Goal: Task Accomplishment & Management: Manage account settings

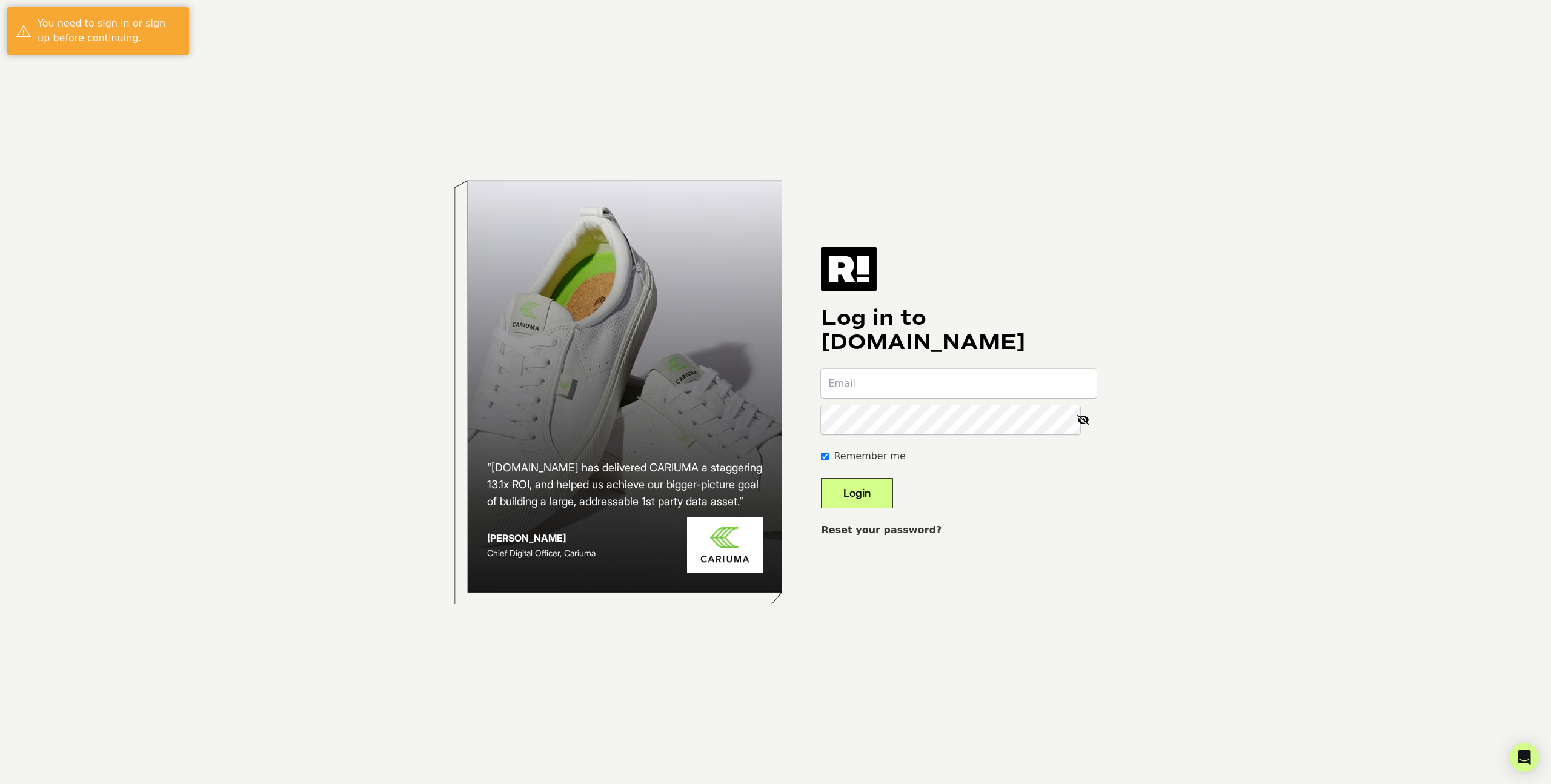
click at [987, 371] on input "email" at bounding box center [959, 383] width 276 height 29
type input "[EMAIL_ADDRESS][DOMAIN_NAME]"
click at [821, 478] on button "Login" at bounding box center [857, 493] width 72 height 30
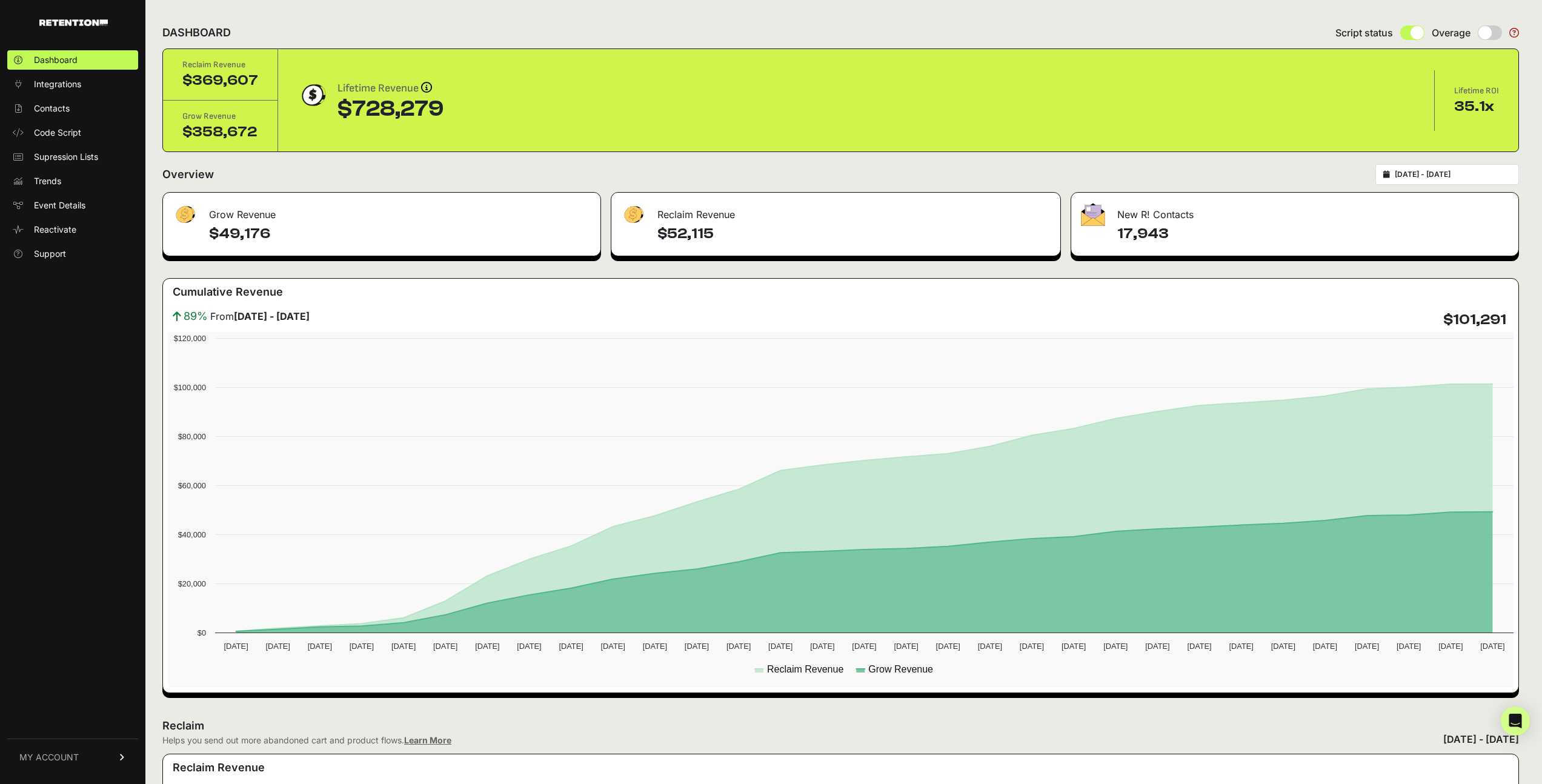
click at [62, 760] on span "MY ACCOUNT" at bounding box center [49, 757] width 59 height 12
click at [85, 641] on span "Account Details" at bounding box center [65, 644] width 62 height 12
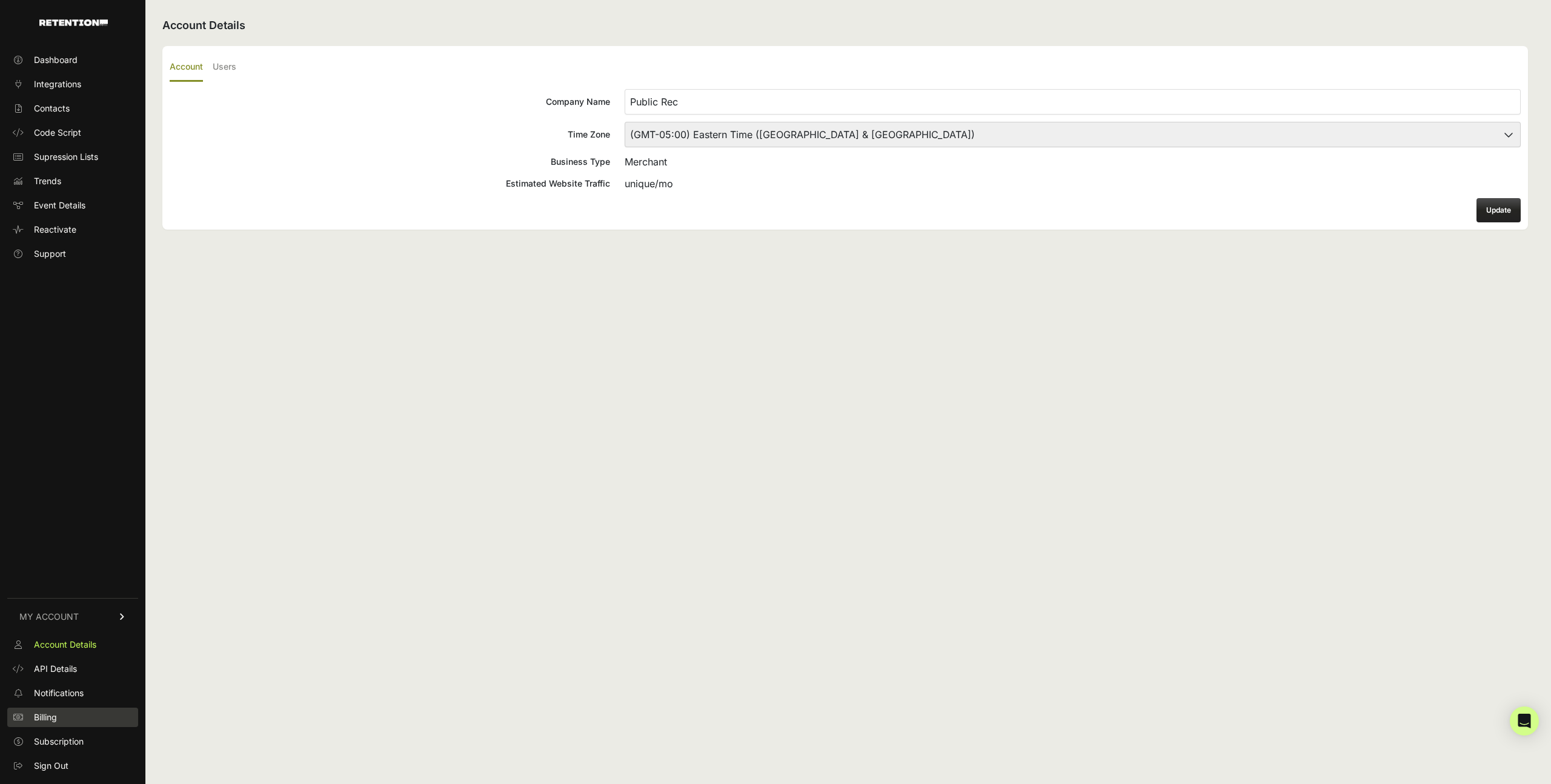
click at [72, 718] on link "Billing" at bounding box center [72, 717] width 131 height 20
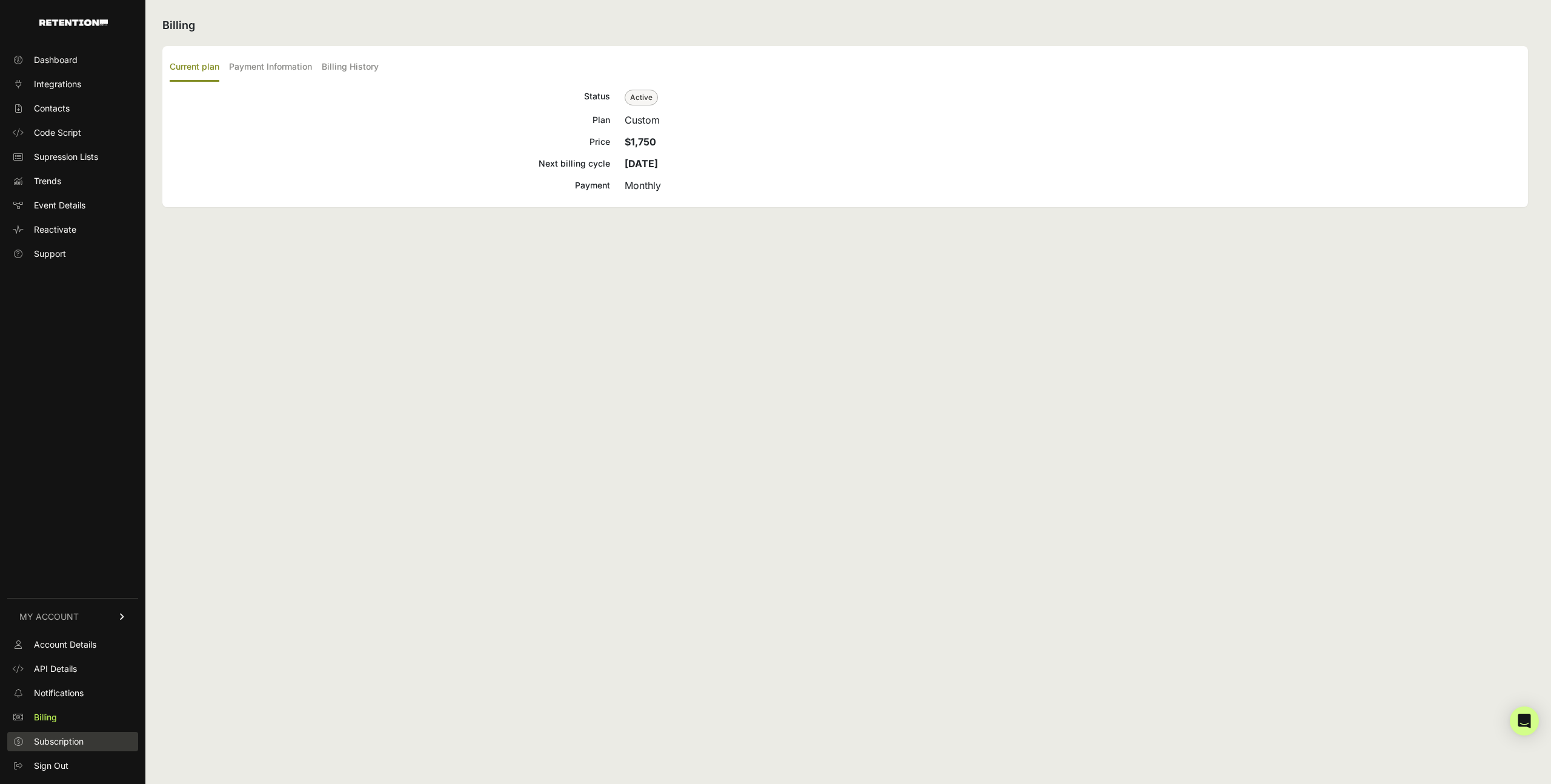
click at [64, 738] on span "Subscription" at bounding box center [59, 741] width 50 height 12
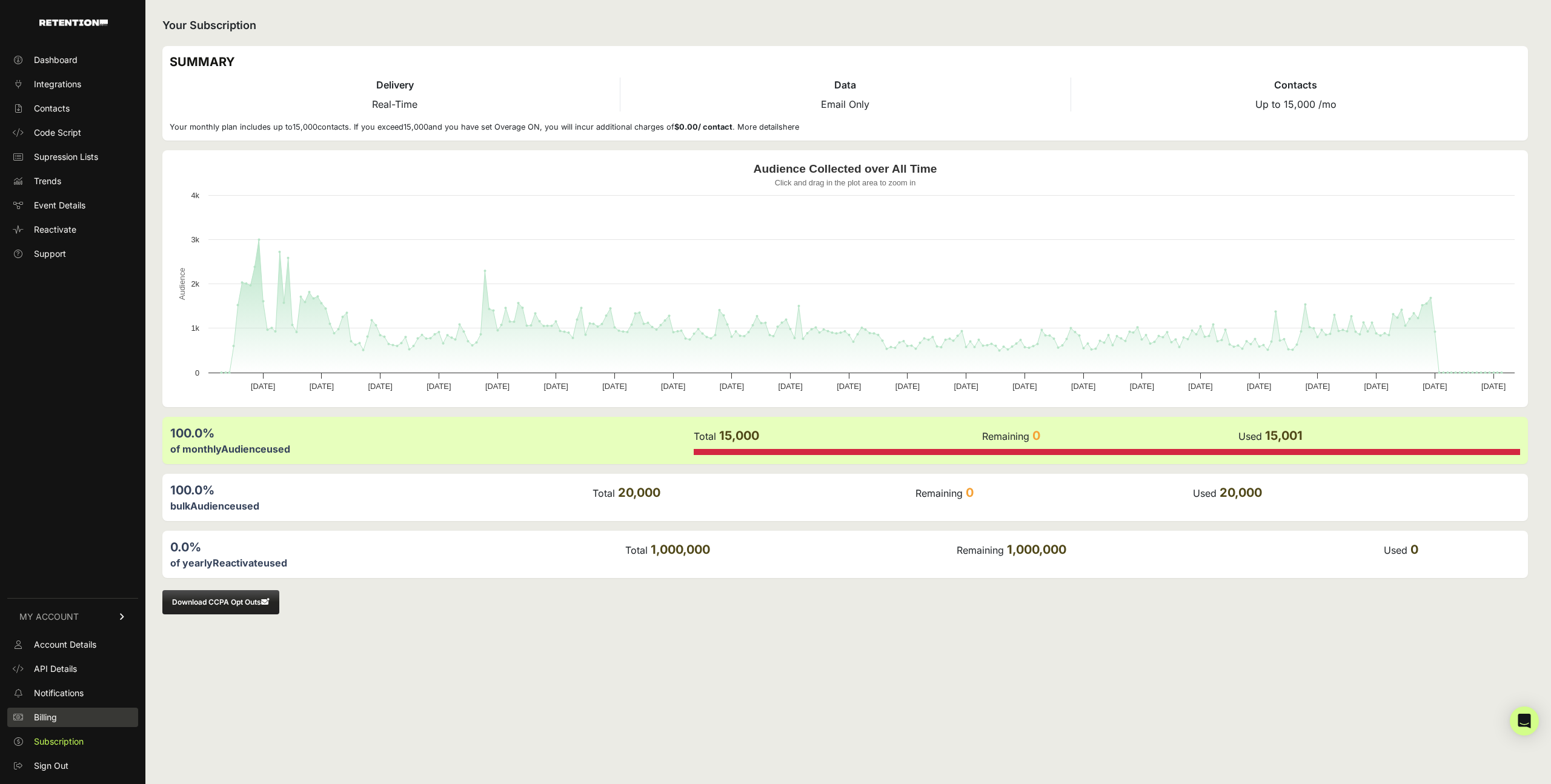
click at [70, 722] on link "Billing" at bounding box center [72, 717] width 131 height 20
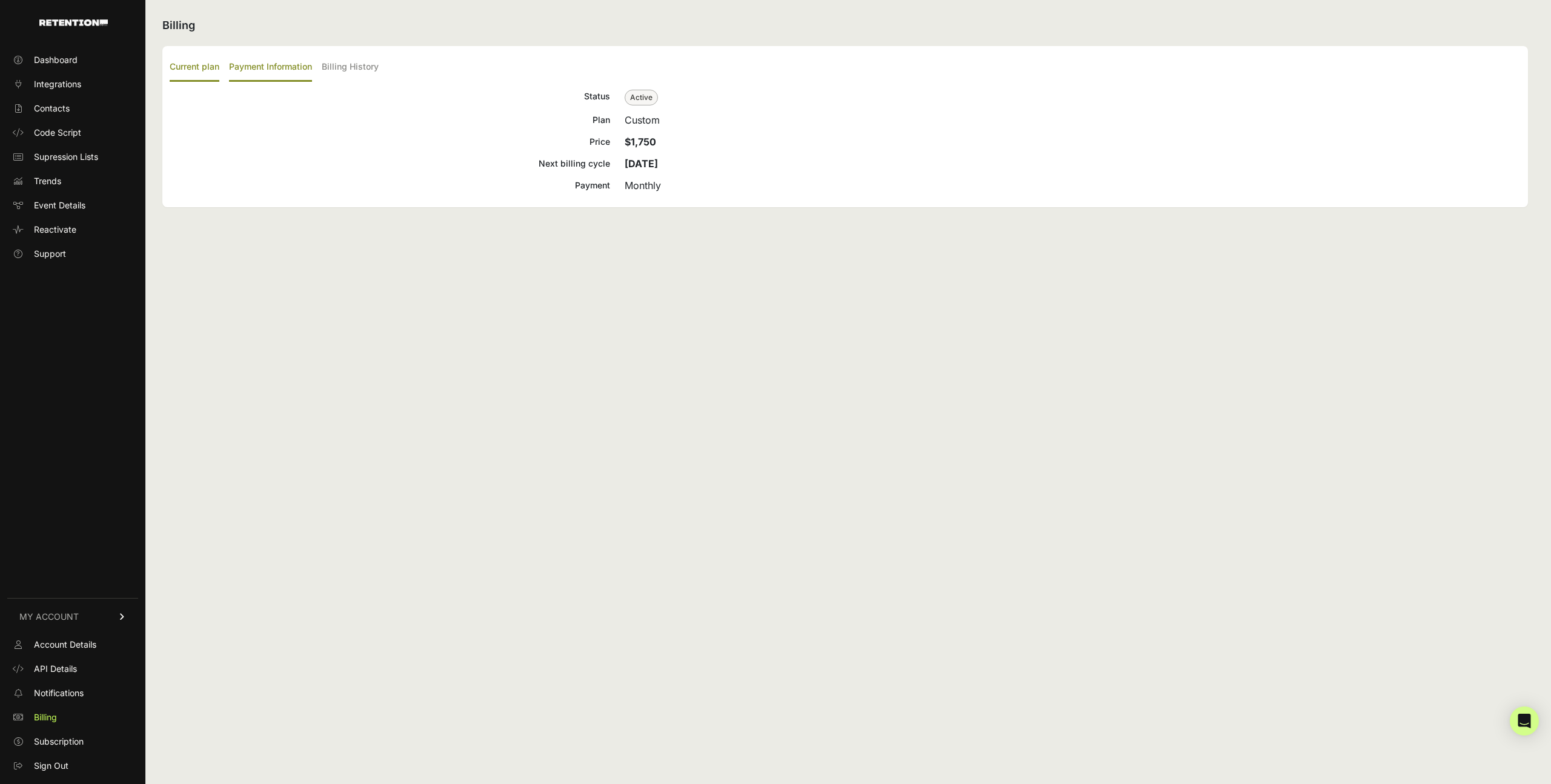
click at [268, 71] on label "Payment Information" at bounding box center [271, 67] width 83 height 28
click at [0, 0] on input "Payment Information" at bounding box center [0, 0] width 0 height 0
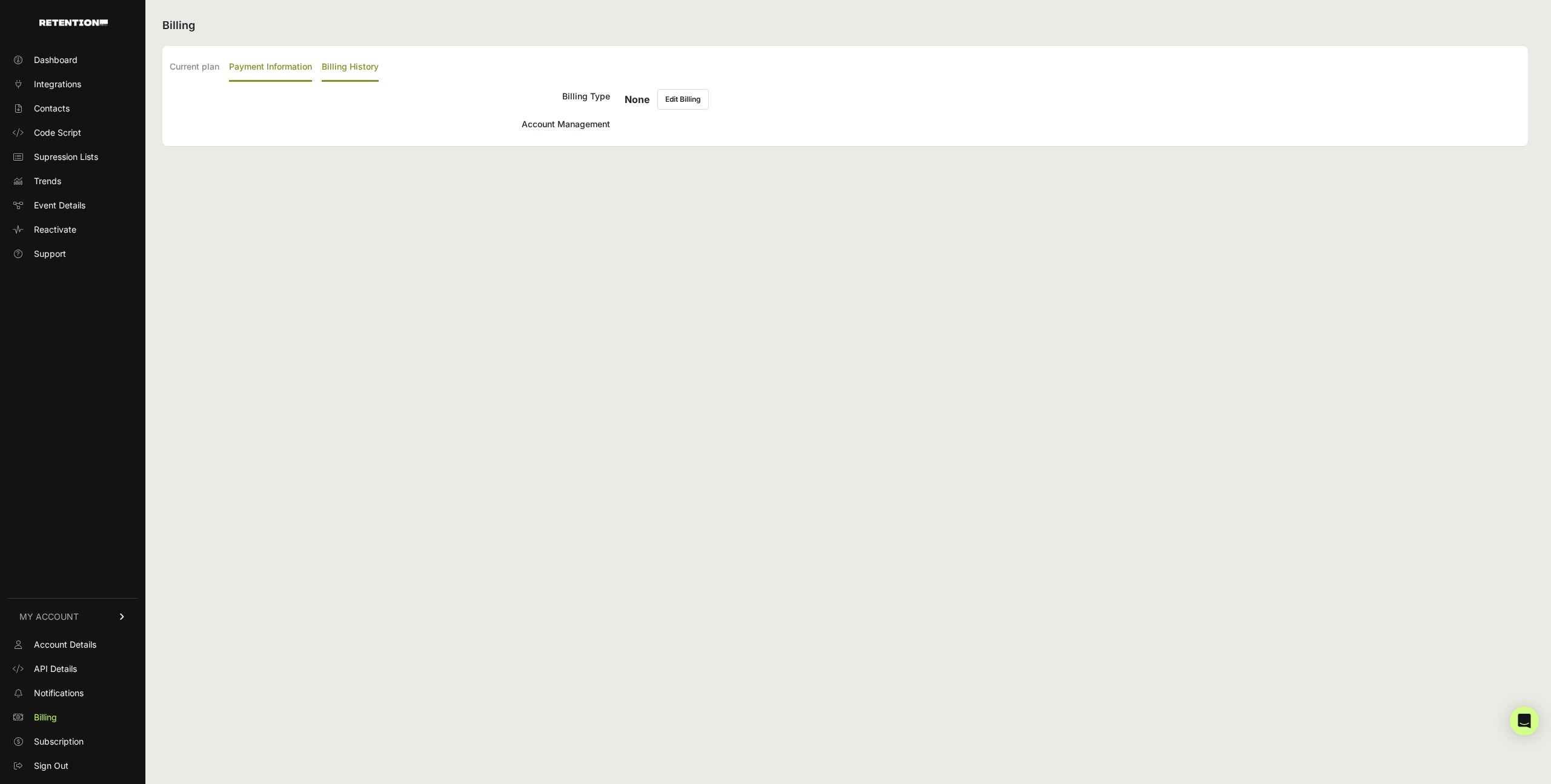
click at [349, 58] on label "Billing History" at bounding box center [350, 67] width 57 height 28
click at [0, 0] on input "Billing History" at bounding box center [0, 0] width 0 height 0
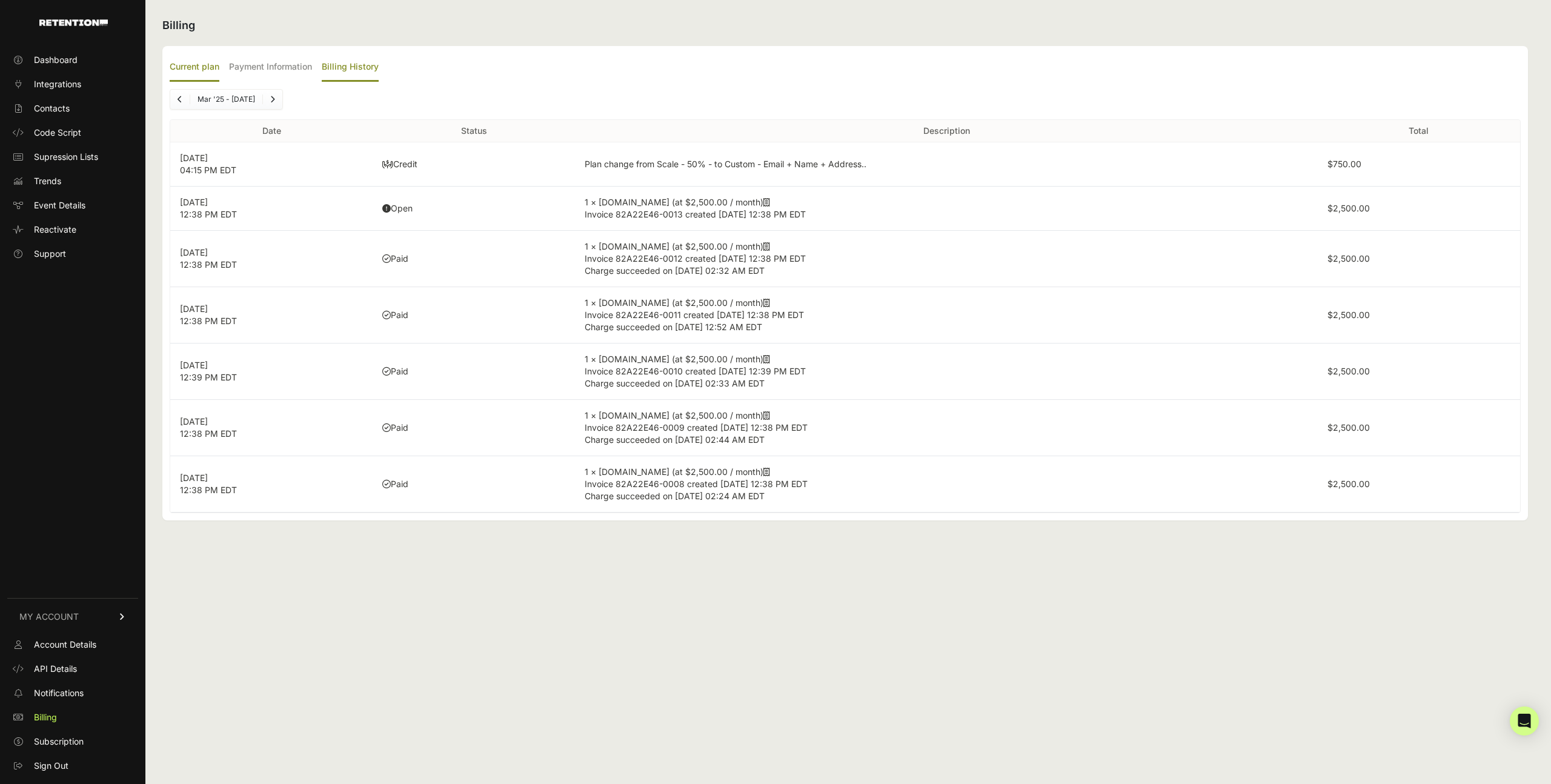
click at [198, 77] on label "Current plan" at bounding box center [194, 67] width 50 height 28
click at [0, 0] on input "Current plan" at bounding box center [0, 0] width 0 height 0
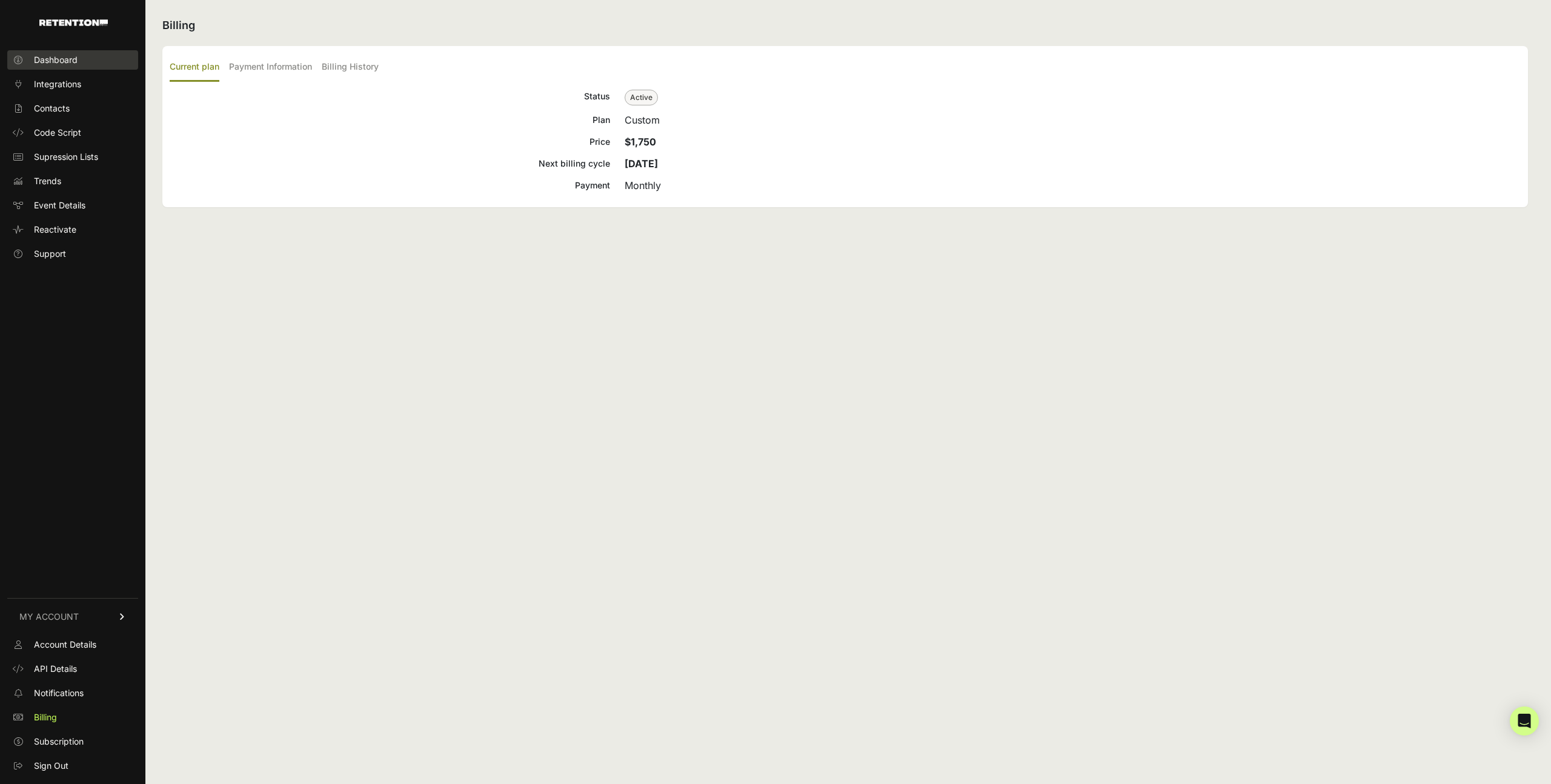
click at [82, 59] on link "Dashboard" at bounding box center [72, 60] width 131 height 20
